Goal: Transaction & Acquisition: Obtain resource

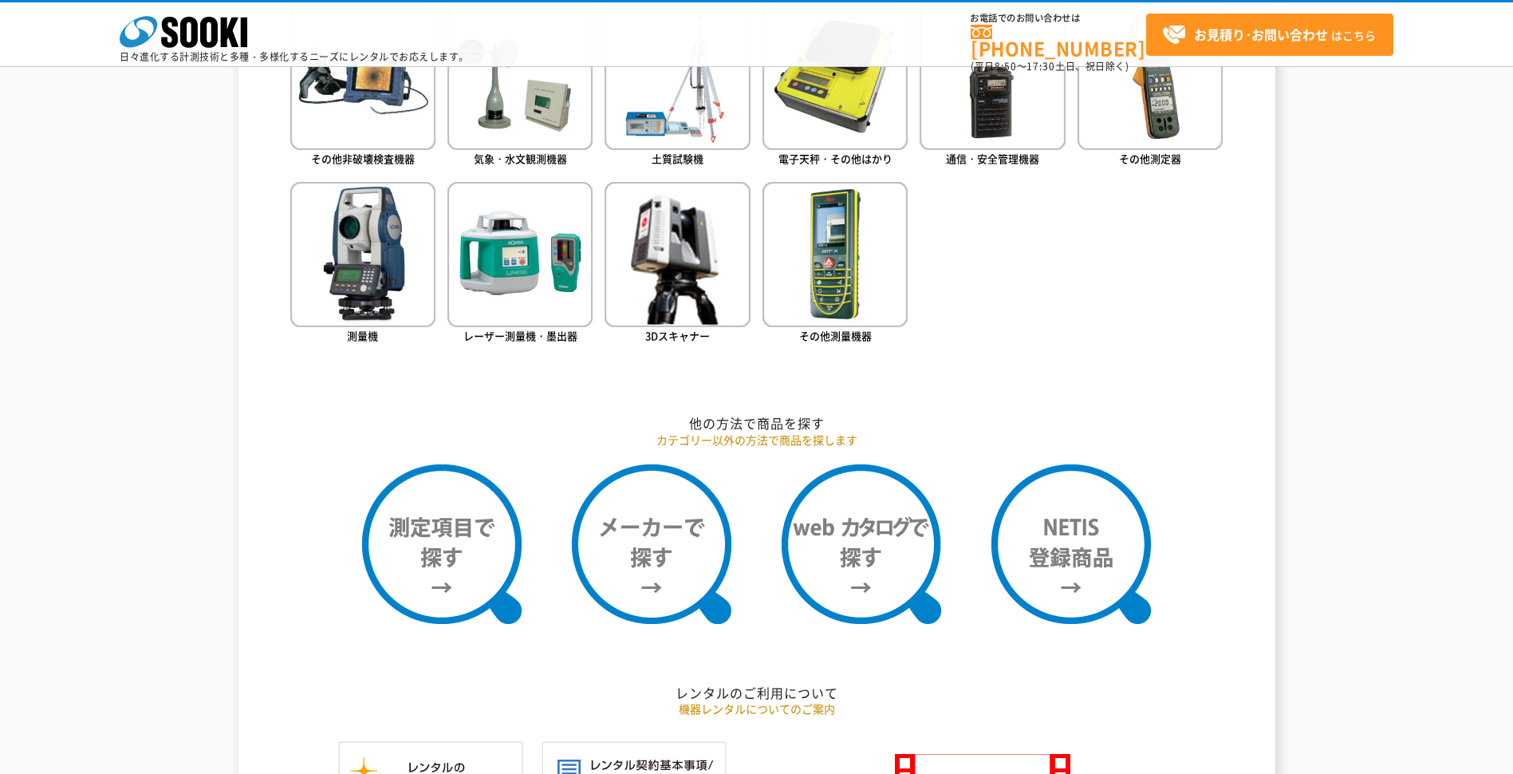
scroll to position [595, 0]
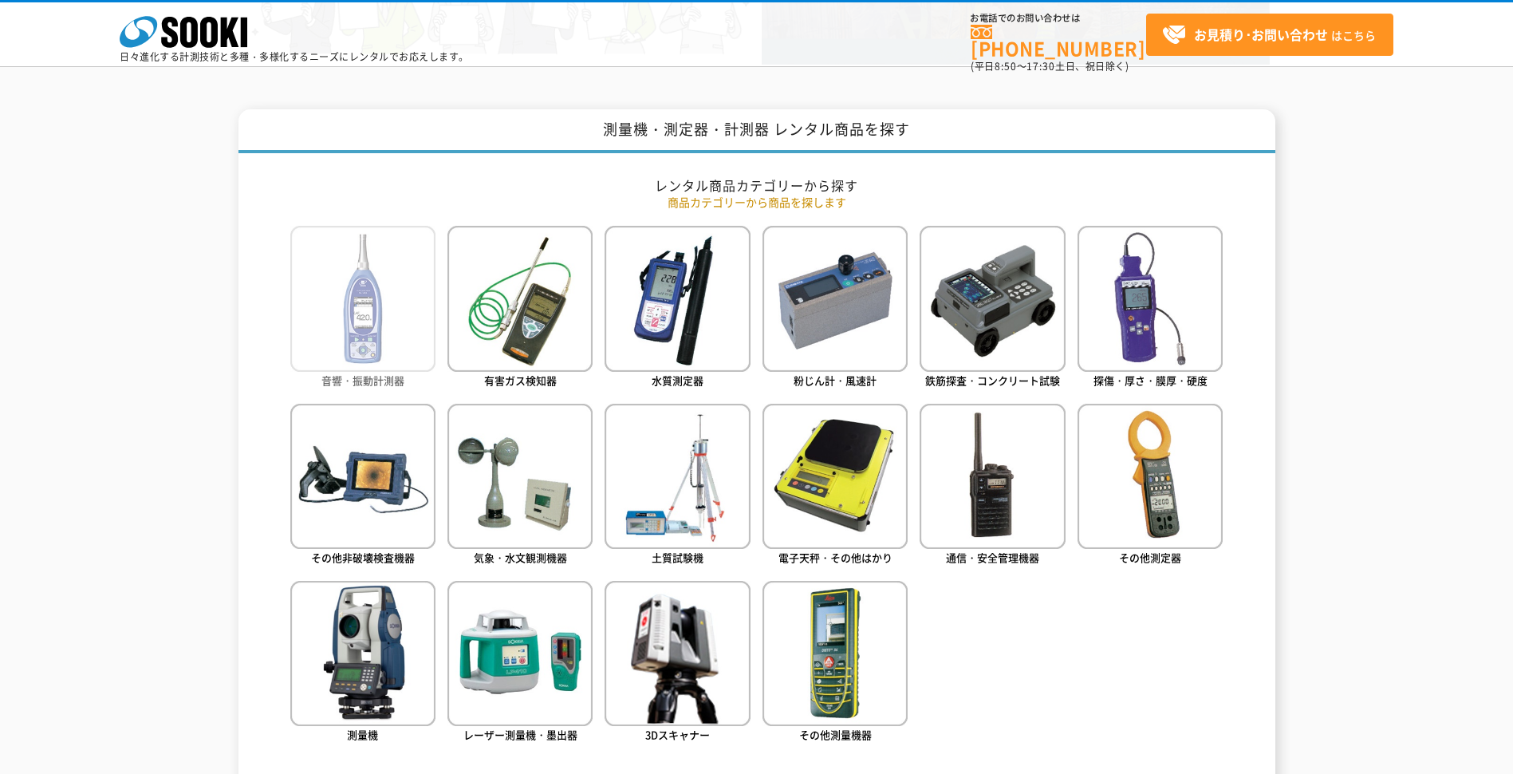
click at [376, 324] on img at bounding box center [362, 298] width 145 height 145
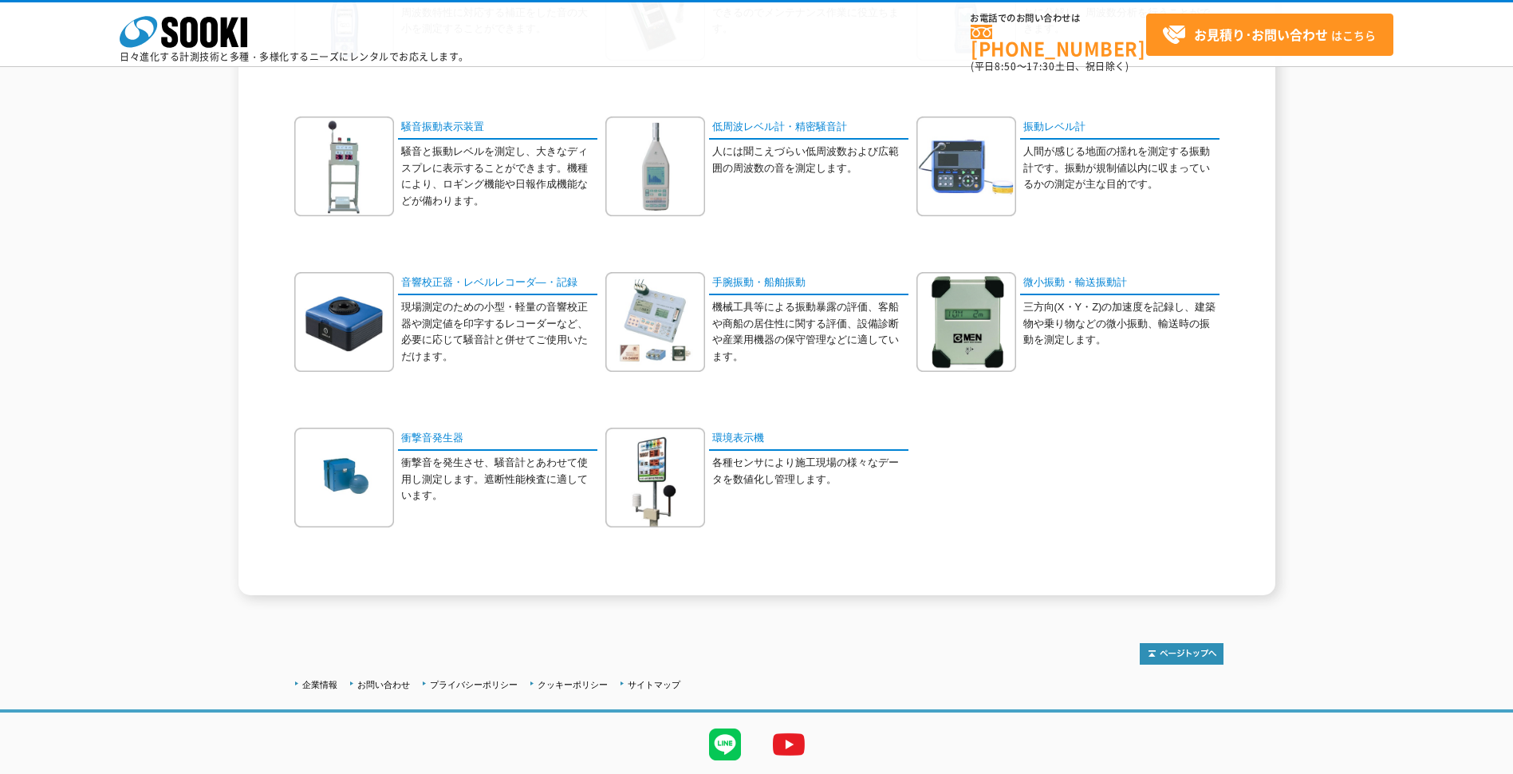
scroll to position [319, 0]
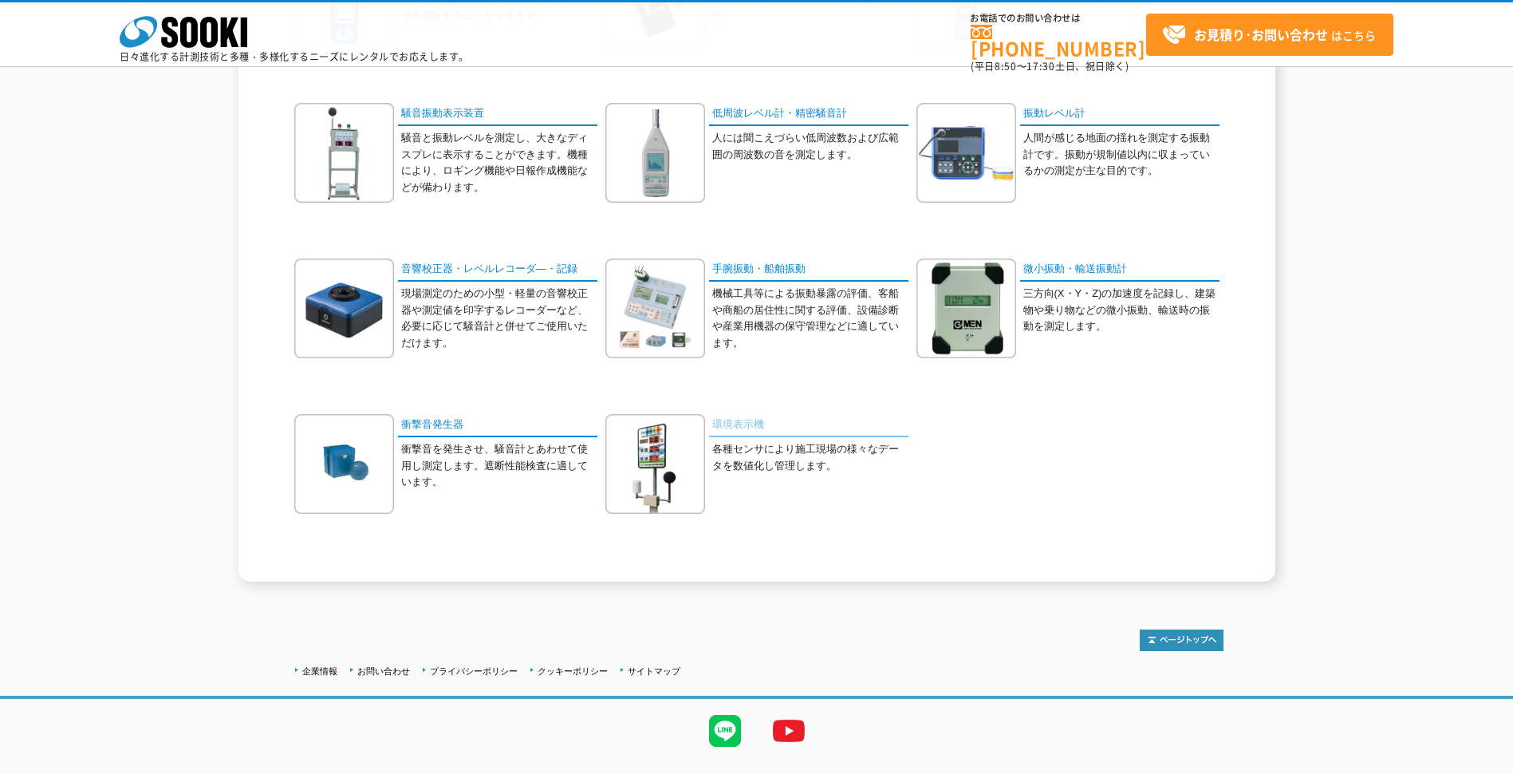
click at [725, 425] on link "環境表示機" at bounding box center [808, 425] width 199 height 23
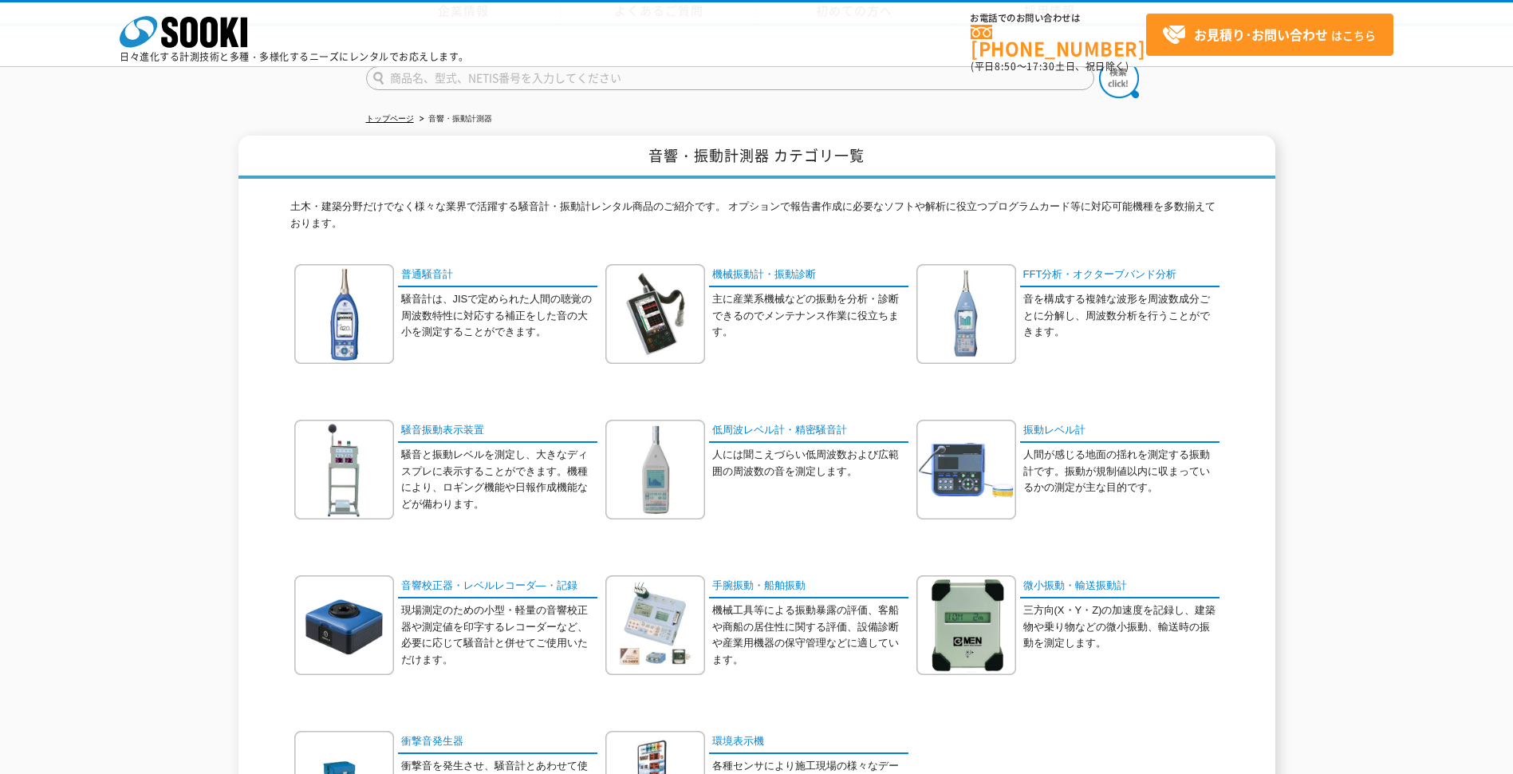
scroll to position [0, 0]
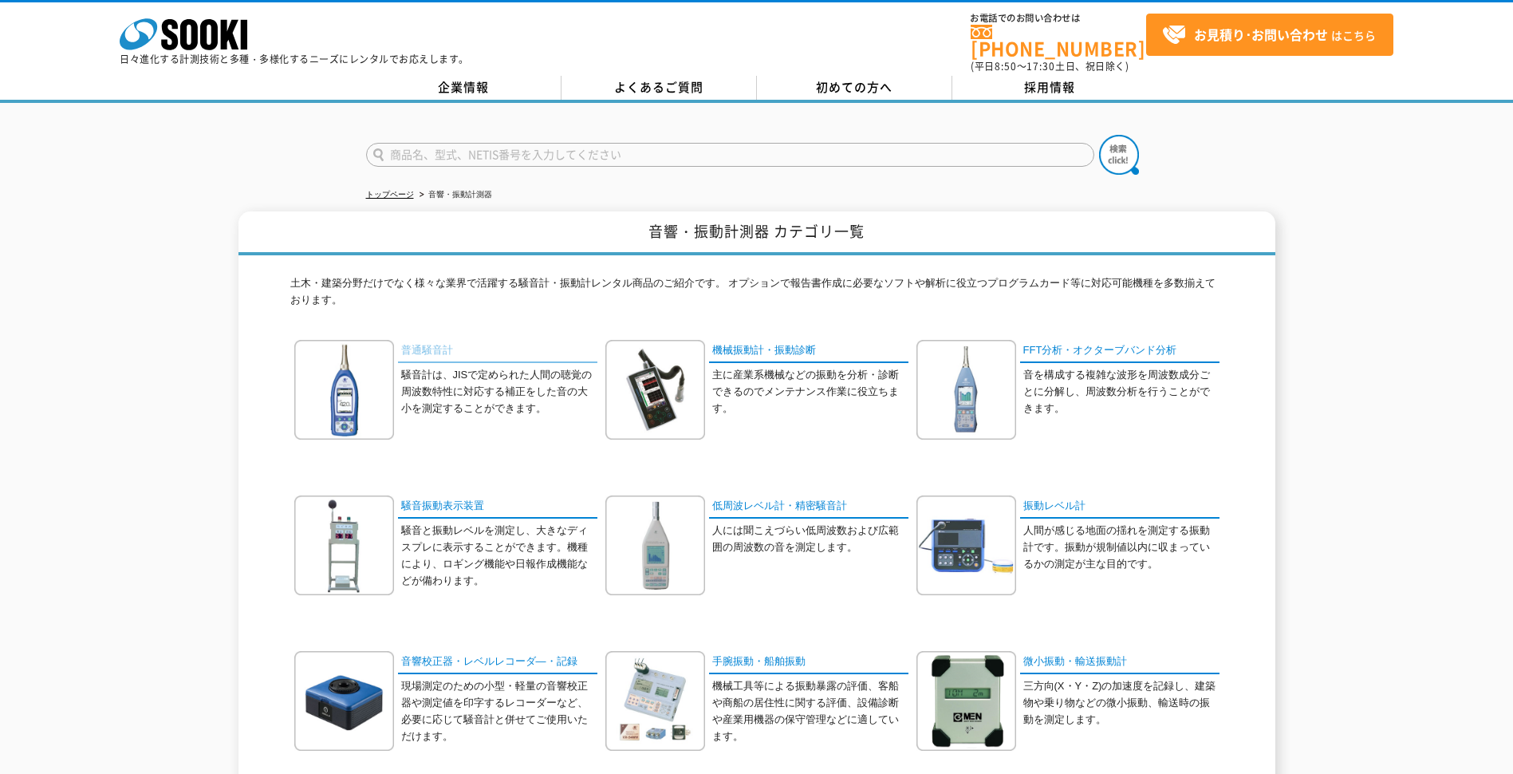
click at [430, 340] on link "普通騒音計" at bounding box center [497, 351] width 199 height 23
click at [436, 495] on link "騒音振動表示装置" at bounding box center [497, 506] width 199 height 23
click at [451, 341] on link "普通騒音計" at bounding box center [497, 351] width 199 height 23
click at [768, 345] on link "機械振動計・振動診断" at bounding box center [808, 351] width 199 height 23
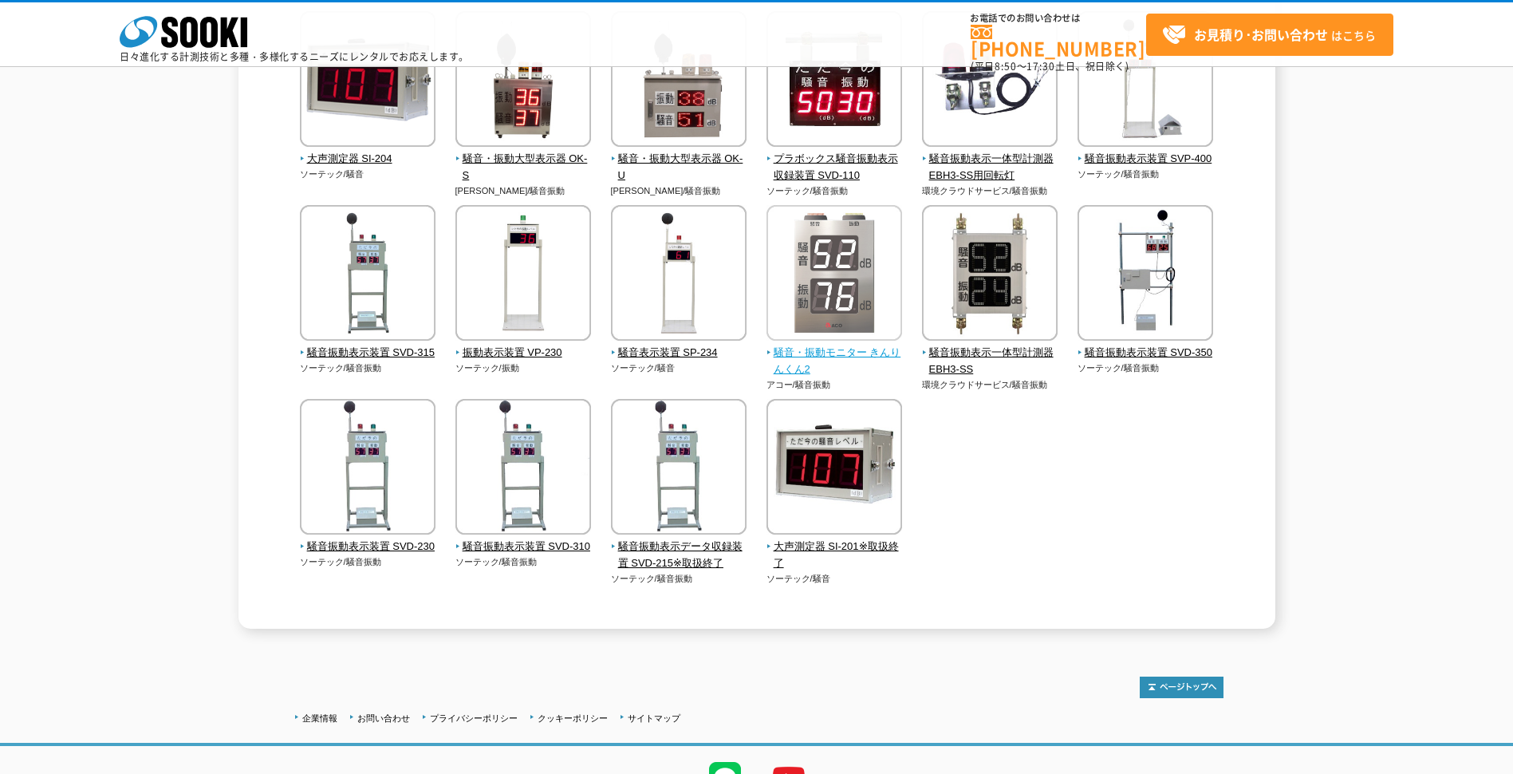
scroll to position [239, 0]
click at [833, 351] on span "騒音・振動モニター きんりんくん2" at bounding box center [834, 360] width 136 height 33
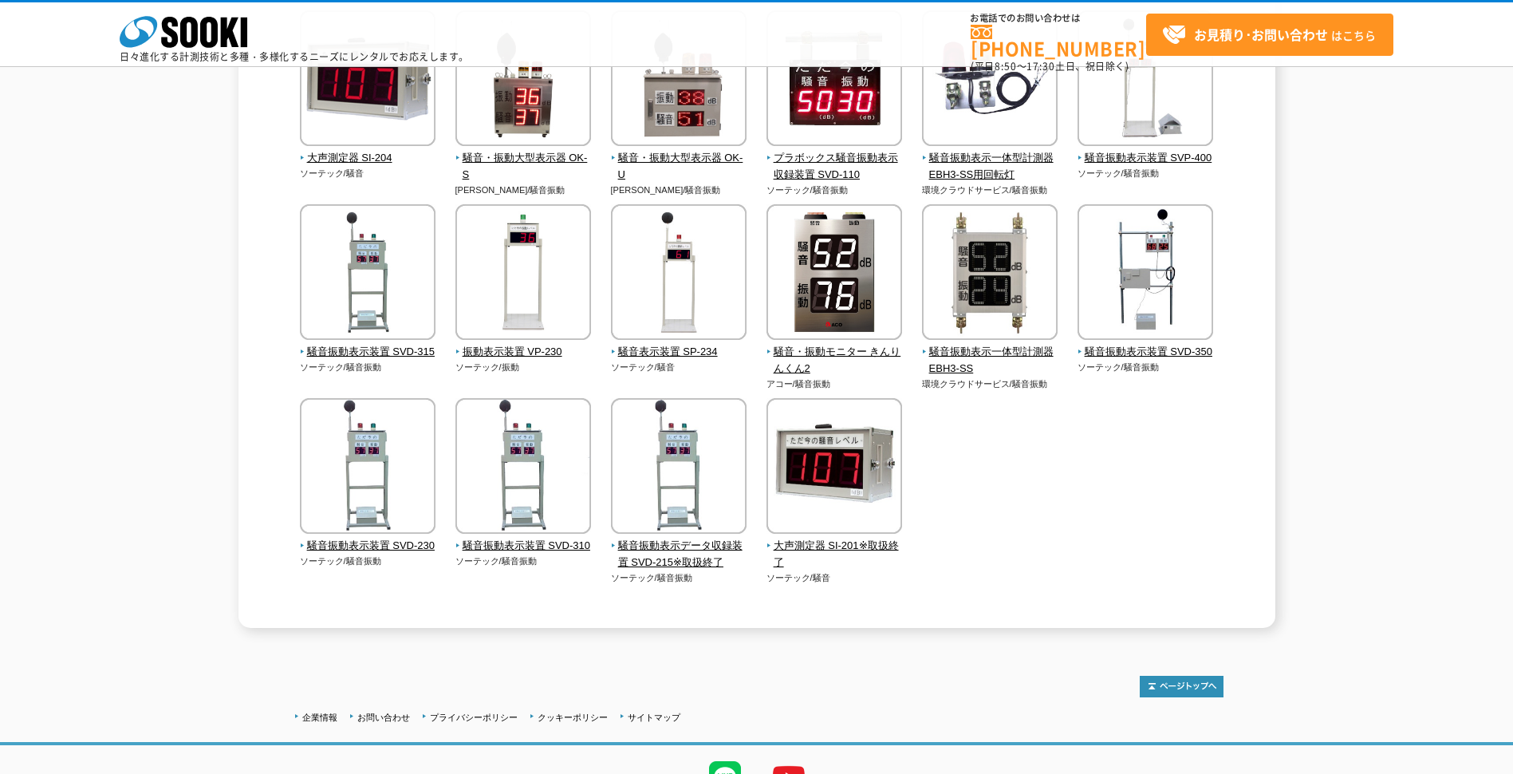
scroll to position [0, 0]
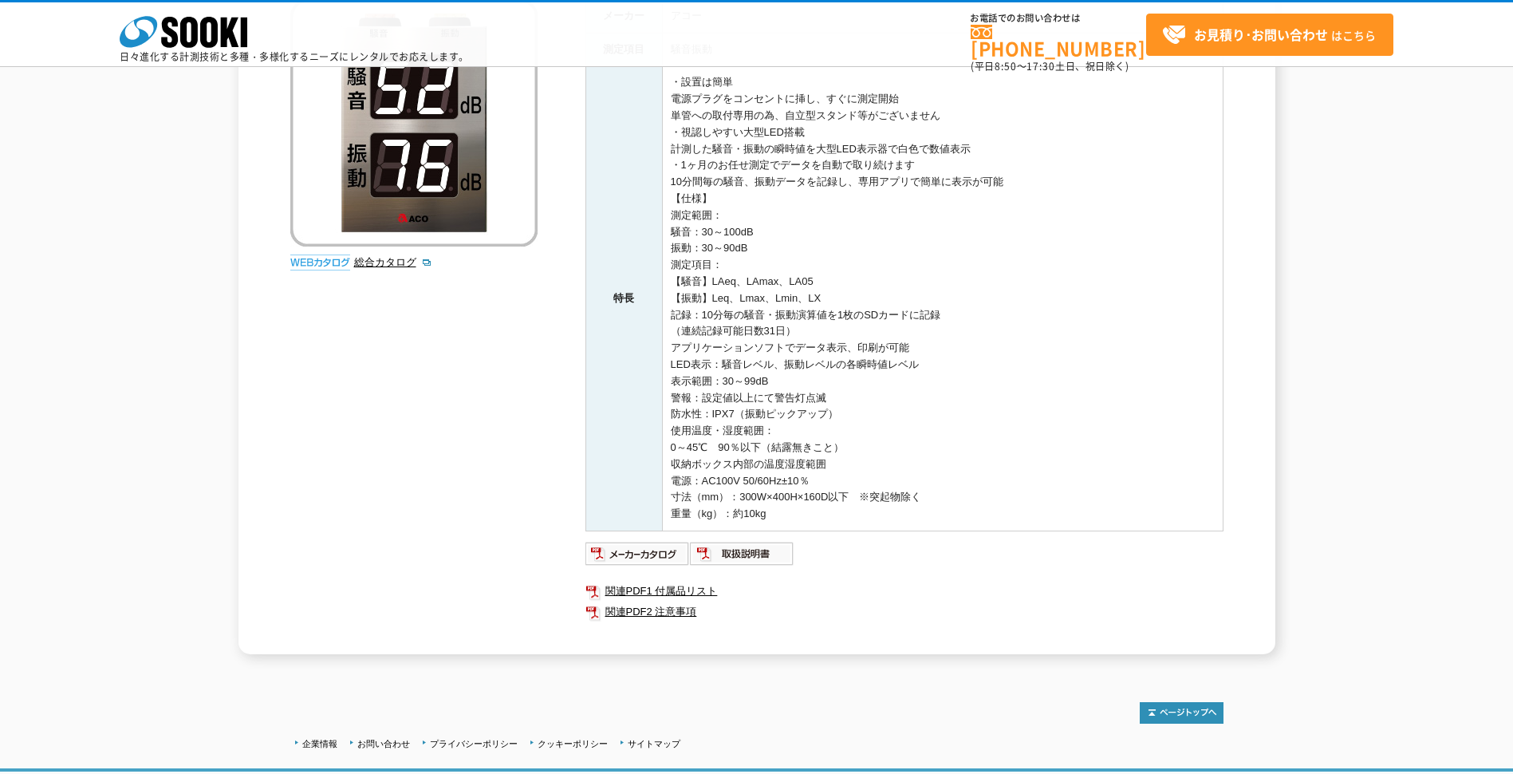
scroll to position [364, 0]
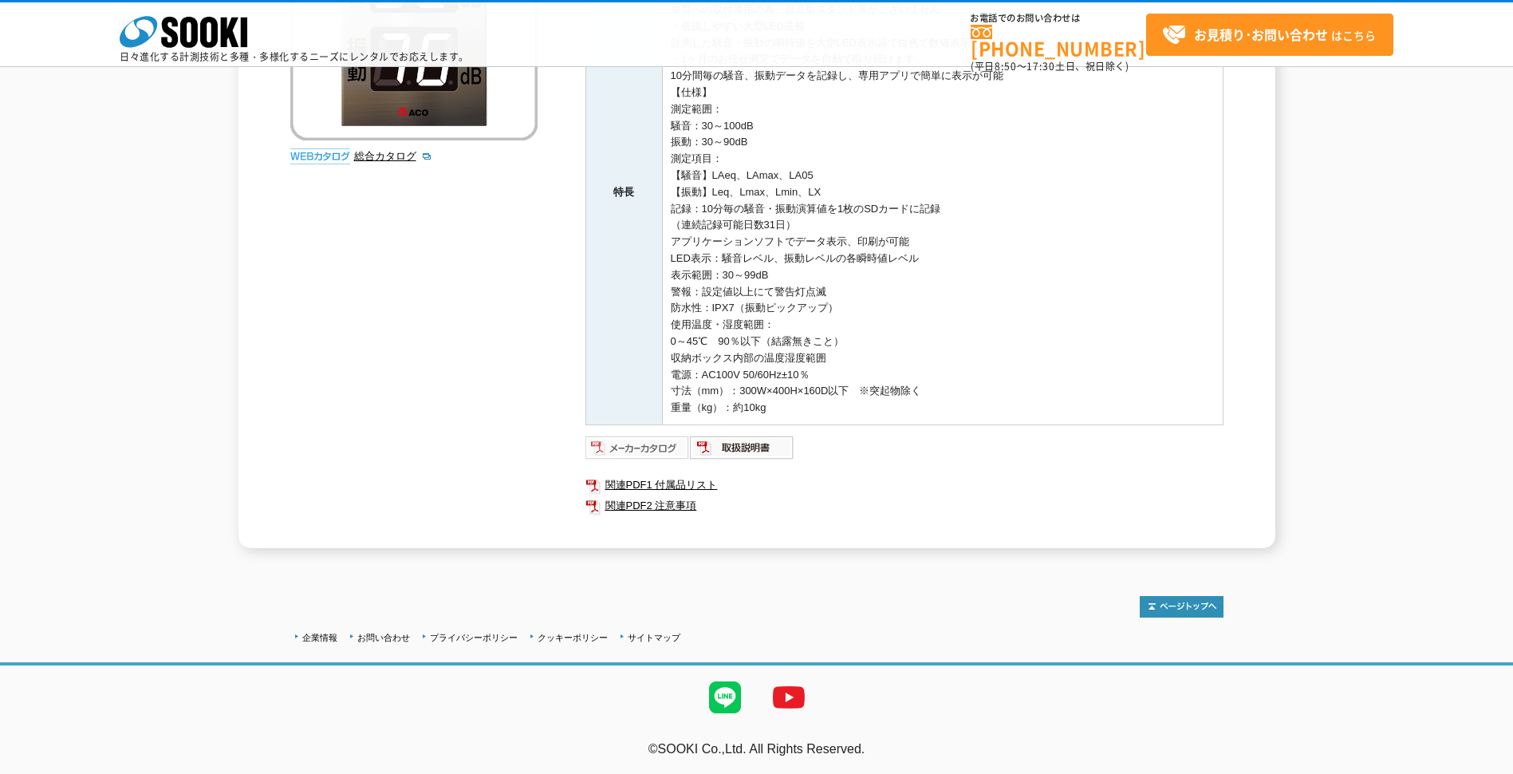
click at [660, 444] on img at bounding box center [637, 448] width 104 height 26
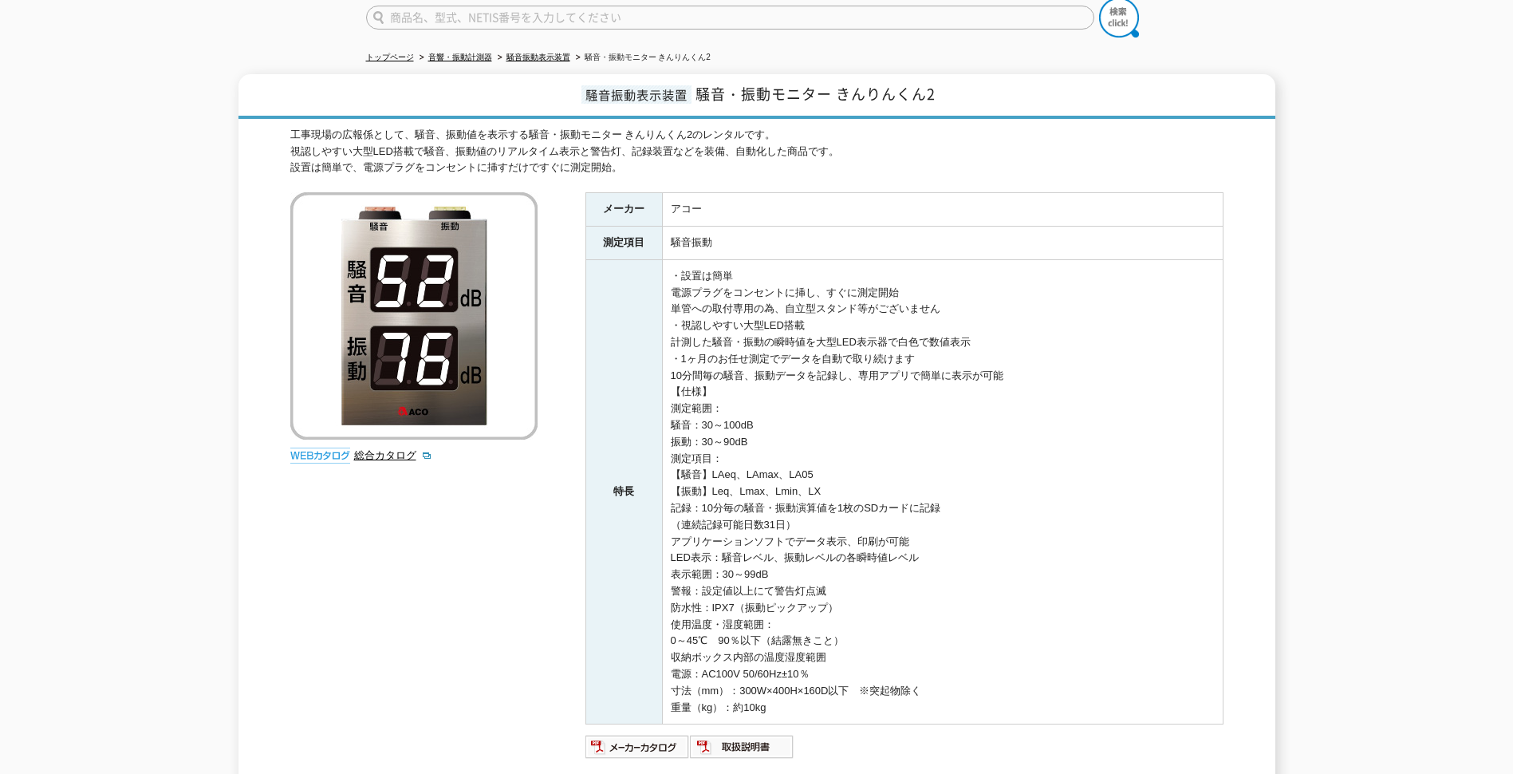
scroll to position [0, 0]
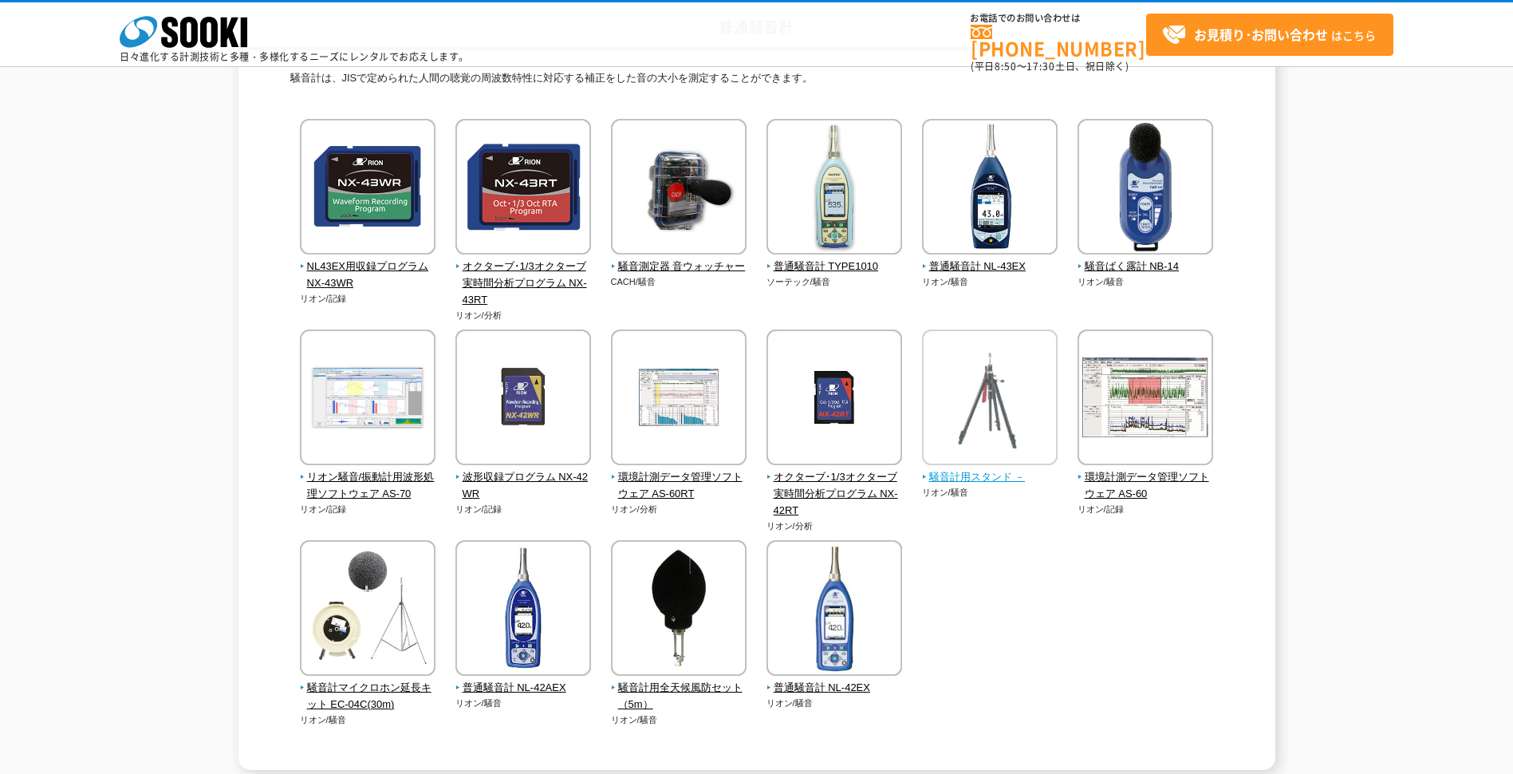
scroll to position [159, 0]
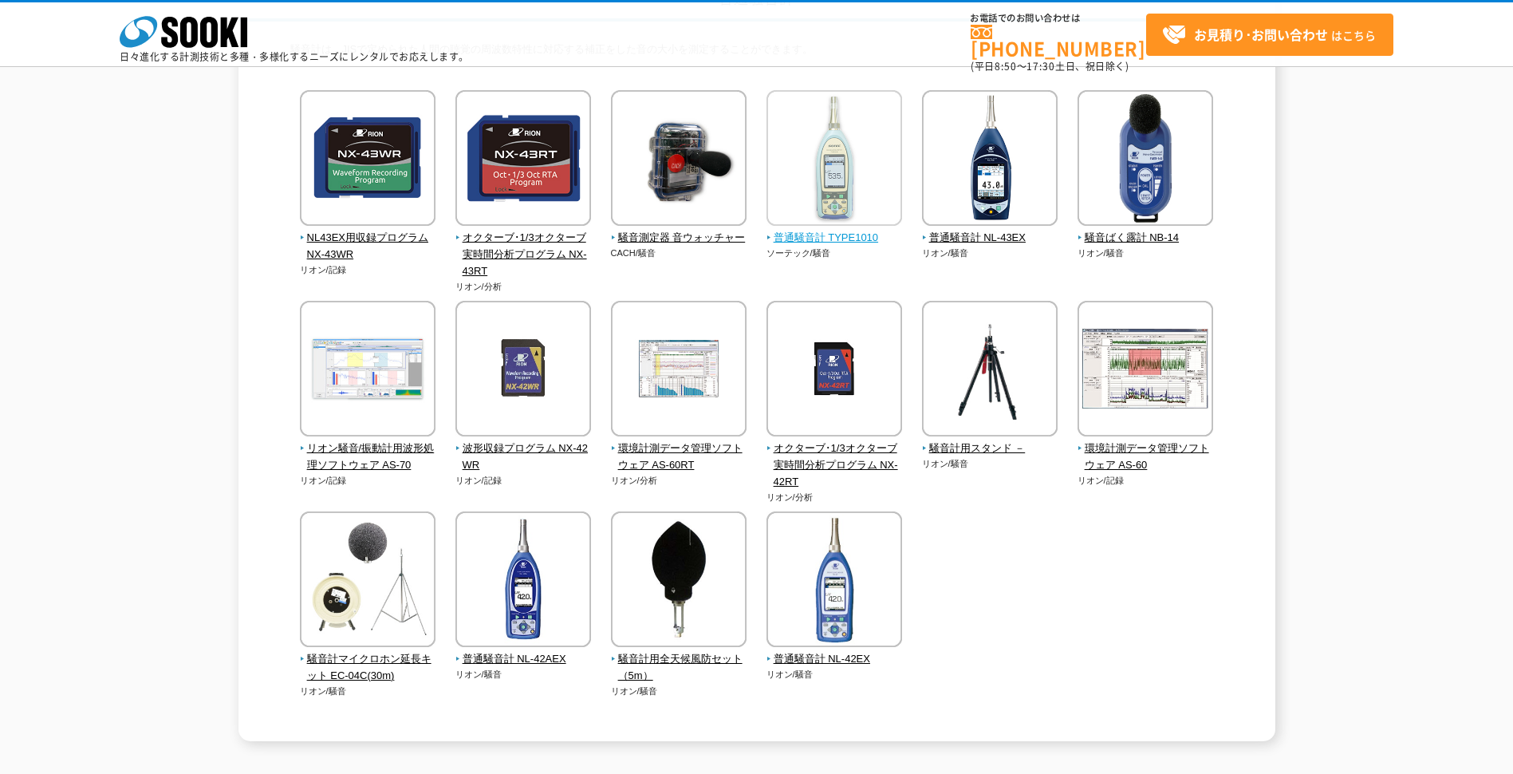
click at [830, 240] on span "普通騒音計 TYPE1010" at bounding box center [834, 238] width 136 height 17
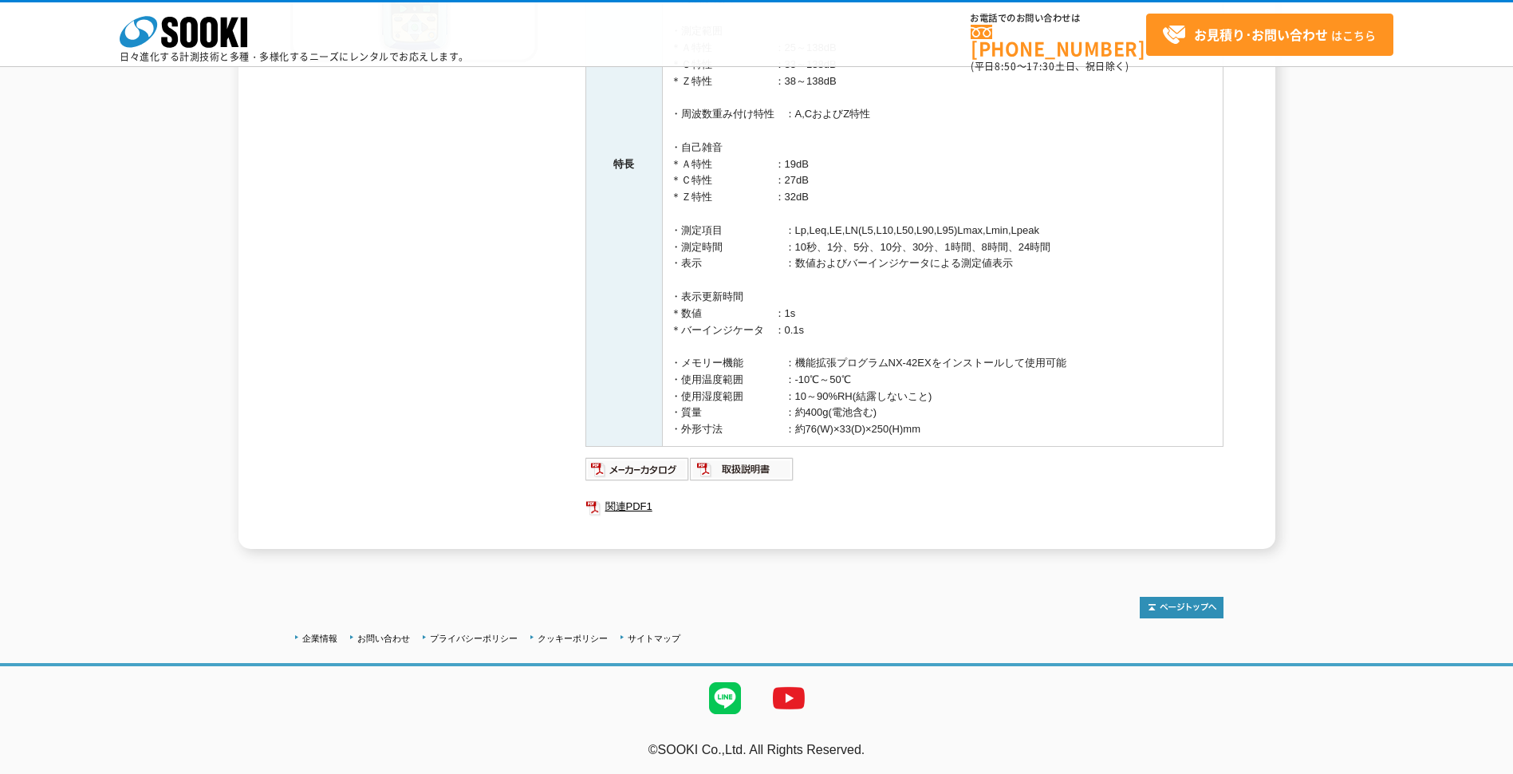
scroll to position [410, 0]
click at [642, 459] on img at bounding box center [637, 468] width 104 height 26
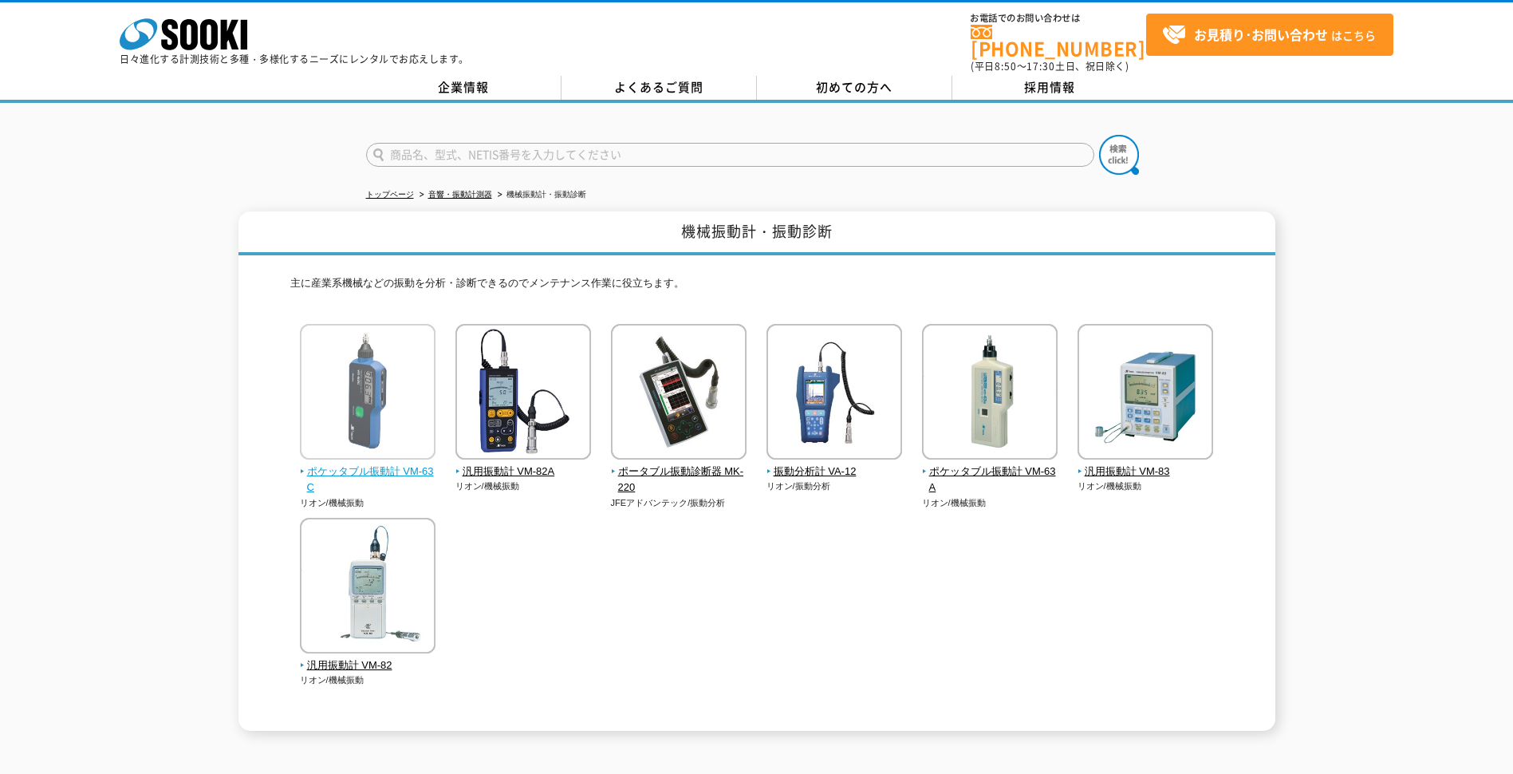
click at [389, 463] on span "ポケッタブル振動計 VM-63C" at bounding box center [368, 479] width 136 height 33
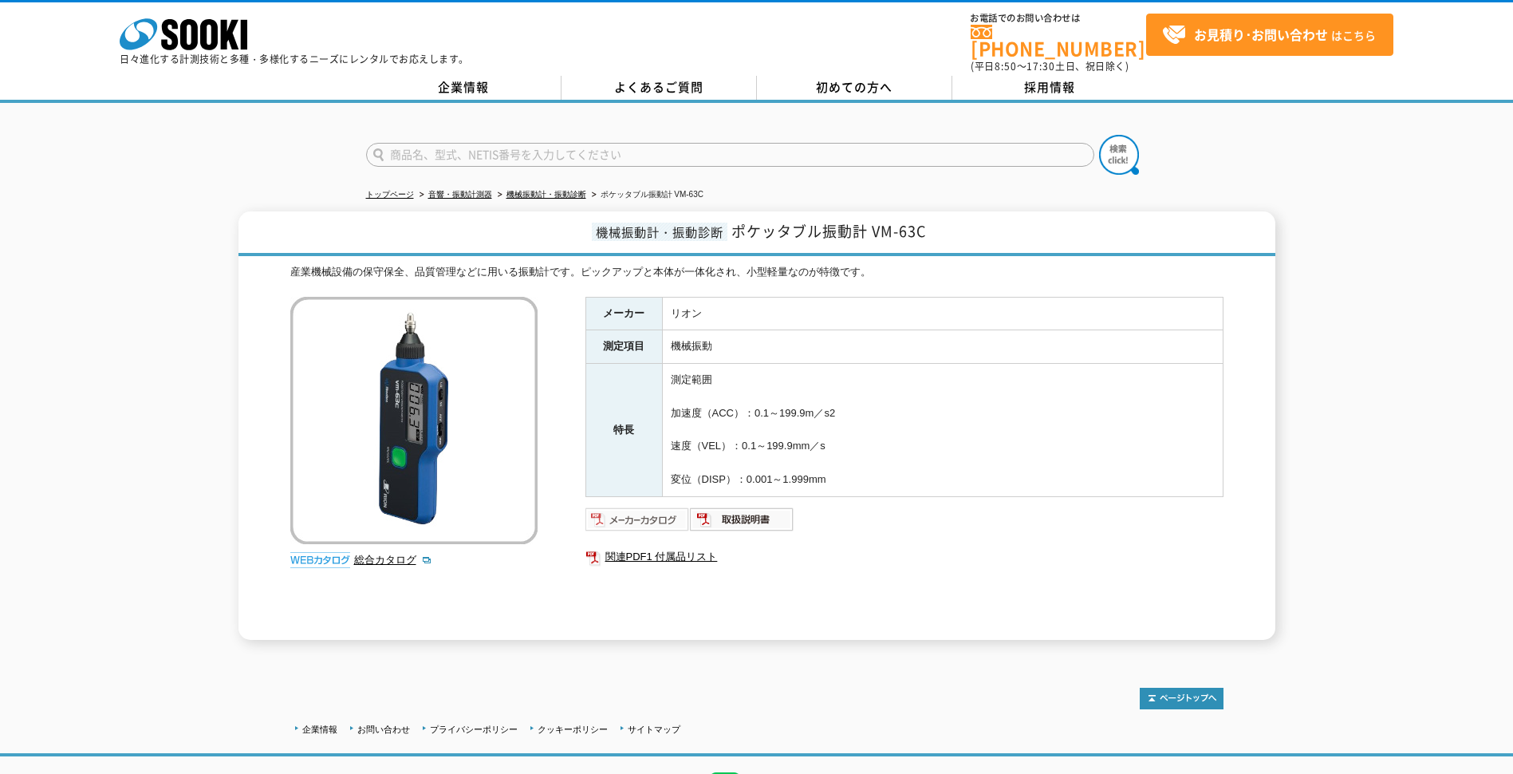
click at [647, 509] on img at bounding box center [637, 519] width 104 height 26
